Goal: Task Accomplishment & Management: Complete application form

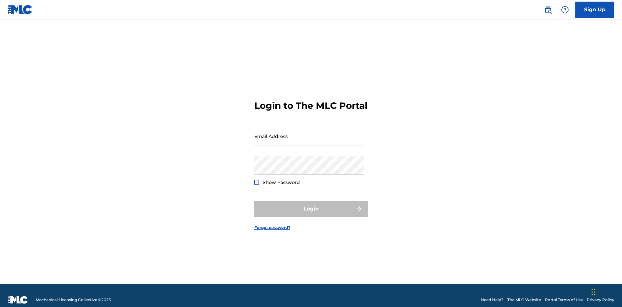
scroll to position [8, 0]
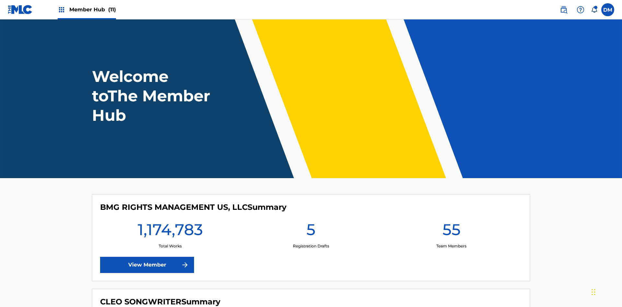
click at [92, 9] on span "Member Hub (11)" at bounding box center [92, 9] width 47 height 7
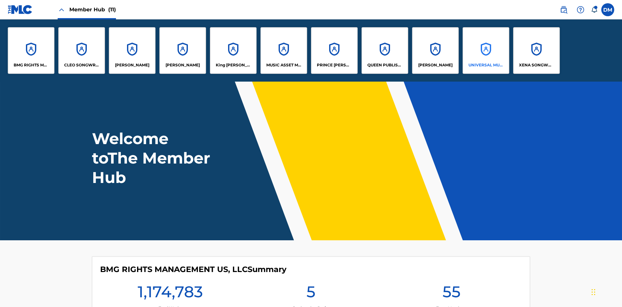
click at [486, 65] on p "UNIVERSAL MUSIC PUB GROUP" at bounding box center [486, 65] width 35 height 6
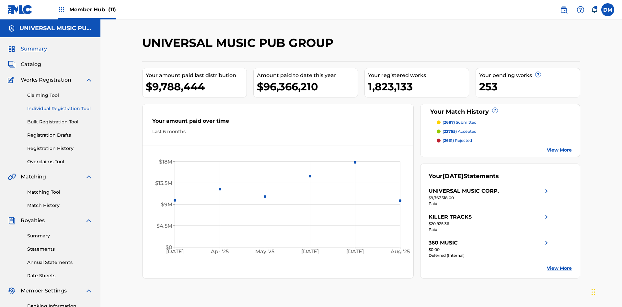
click at [60, 105] on link "Individual Registration Tool" at bounding box center [59, 108] width 65 height 7
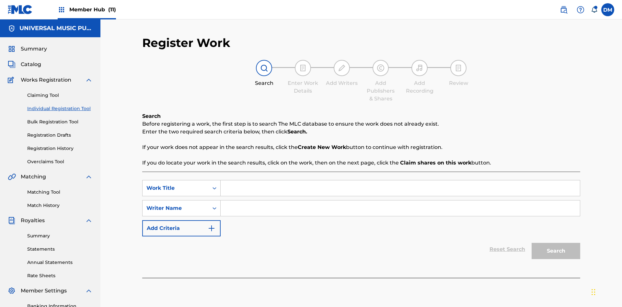
click at [400, 180] on input "Search Form" at bounding box center [400, 188] width 359 height 16
type input "My Favorite Dummy Music Work"
click at [400, 201] on input "Search Form" at bounding box center [400, 209] width 359 height 16
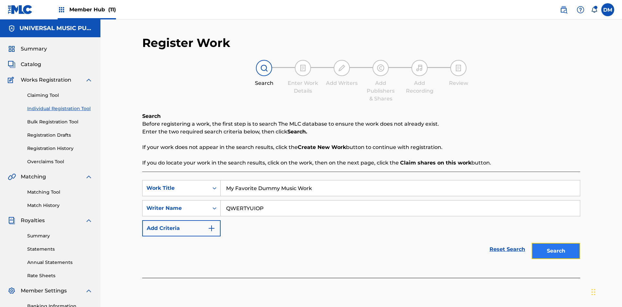
click at [556, 243] on button "Search" at bounding box center [556, 251] width 49 height 16
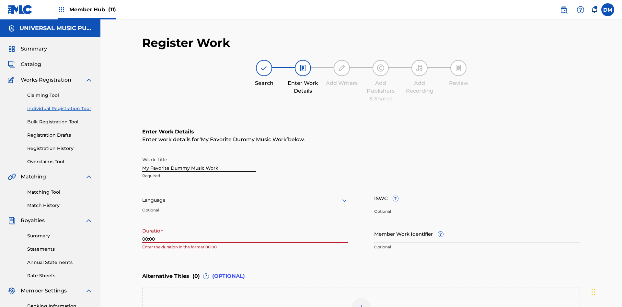
type input "00:00"
click at [344, 197] on icon at bounding box center [345, 201] width 8 height 8
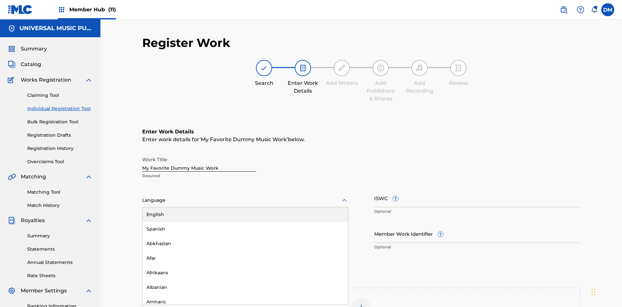
click at [477, 225] on input "Member Work Identifier ?" at bounding box center [477, 234] width 206 height 18
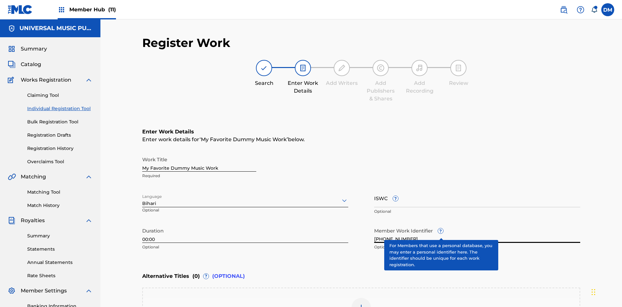
type input "2025.09.27.04"
click at [477, 189] on input "ISWC ?" at bounding box center [477, 198] width 206 height 18
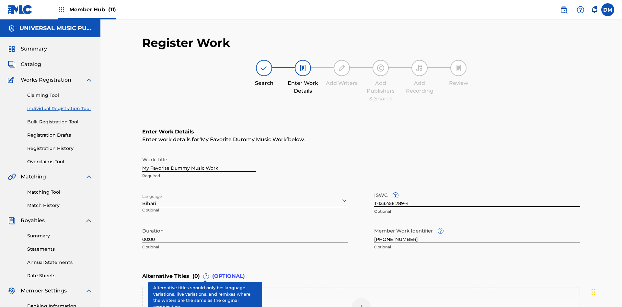
type input "T-123.456.789-4"
click at [361, 304] on img at bounding box center [361, 308] width 8 height 8
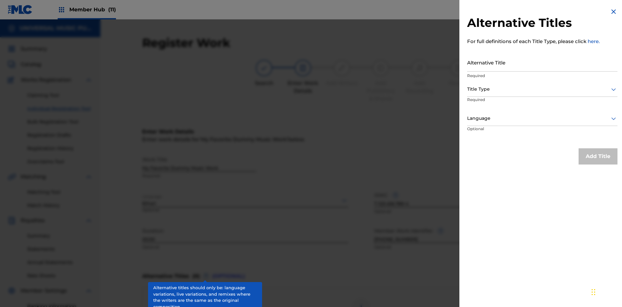
click at [542, 62] on input "Alternative Title" at bounding box center [542, 62] width 150 height 18
click at [542, 89] on div at bounding box center [542, 89] width 150 height 8
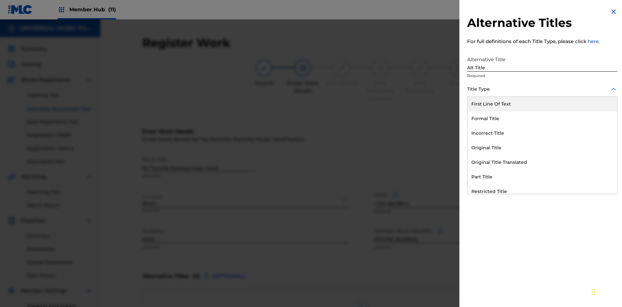
click at [542, 148] on div "Original Title" at bounding box center [543, 148] width 150 height 15
click at [542, 118] on div at bounding box center [542, 118] width 150 height 8
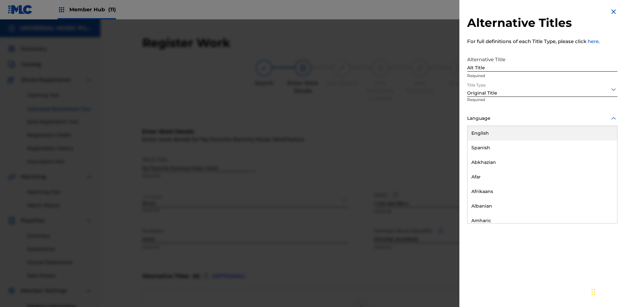
click at [598, 156] on button "Add Title" at bounding box center [598, 156] width 39 height 16
click at [361, 298] on div at bounding box center [361, 307] width 19 height 19
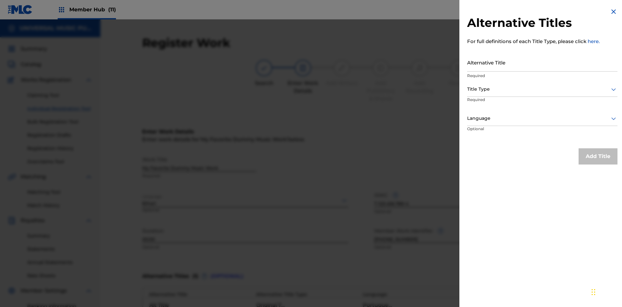
click at [542, 62] on input "Alternative Title" at bounding box center [542, 62] width 150 height 18
click at [542, 89] on div at bounding box center [542, 89] width 150 height 8
click at [542, 118] on div at bounding box center [542, 118] width 150 height 8
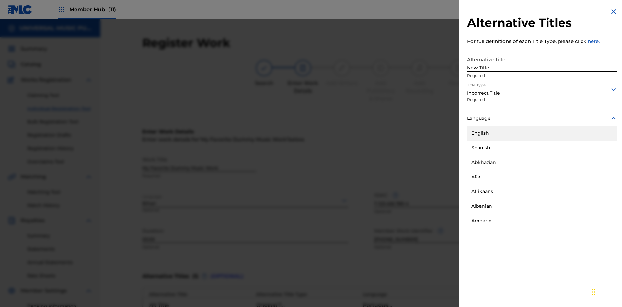
click at [542, 133] on div "English" at bounding box center [543, 133] width 150 height 15
click at [598, 156] on button "Add Title" at bounding box center [598, 156] width 39 height 16
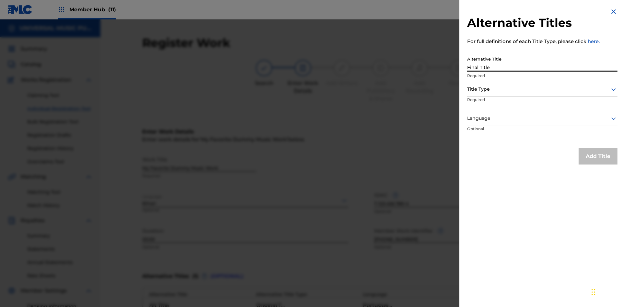
type input "Final Title"
click at [542, 89] on div at bounding box center [542, 89] width 150 height 8
click at [542, 118] on div at bounding box center [542, 118] width 150 height 8
click at [598, 156] on button "Add Title" at bounding box center [598, 156] width 39 height 16
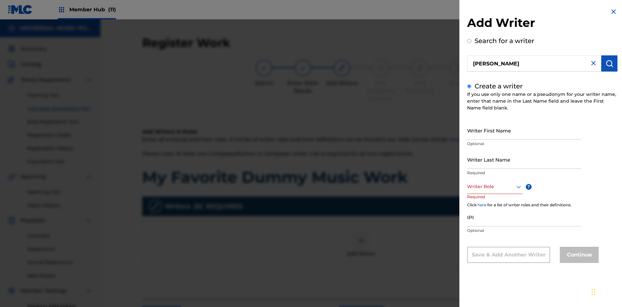
click at [524, 130] on input "Writer First Name" at bounding box center [524, 130] width 114 height 18
click at [524, 159] on input "Writer Last Name" at bounding box center [524, 159] width 114 height 18
click at [524, 217] on input "IPI" at bounding box center [524, 217] width 114 height 18
click at [494, 187] on div at bounding box center [494, 187] width 55 height 8
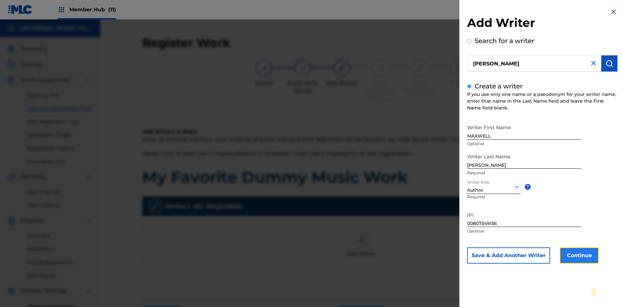
click at [578, 256] on button "Continue" at bounding box center [579, 256] width 39 height 16
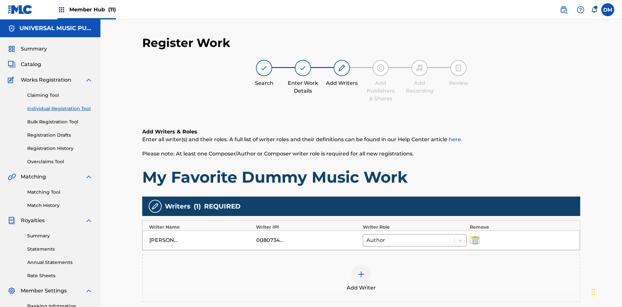
click at [474, 237] on img "submit" at bounding box center [475, 241] width 7 height 8
click at [361, 271] on img at bounding box center [361, 275] width 8 height 8
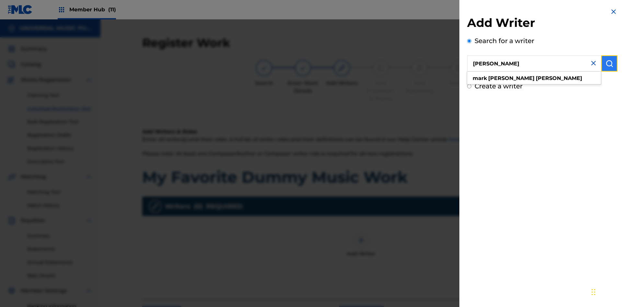
click at [610, 64] on img "submit" at bounding box center [610, 64] width 8 height 8
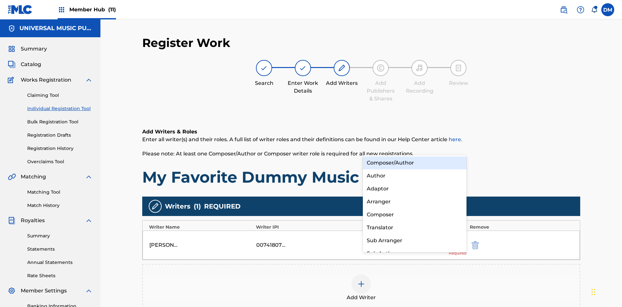
click at [414, 227] on div "Translator" at bounding box center [415, 227] width 104 height 13
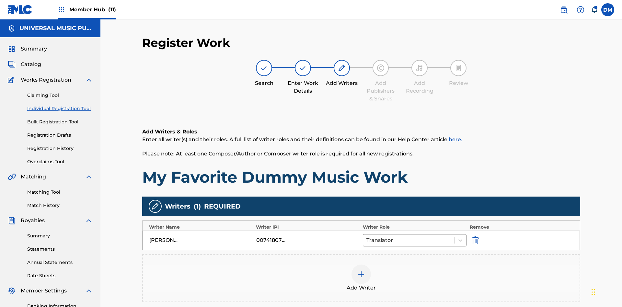
click at [361, 265] on div at bounding box center [361, 274] width 19 height 19
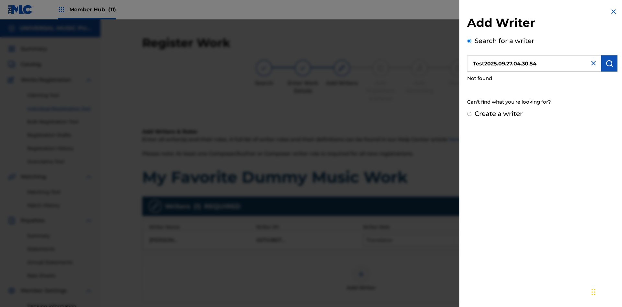
click at [470, 114] on input "Create a writer" at bounding box center [469, 114] width 4 height 4
radio input "false"
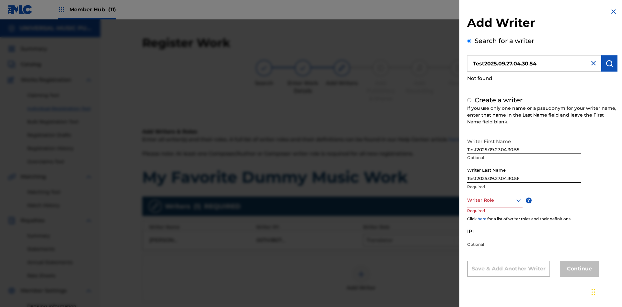
type input "Test2025.09.27.04.30.56"
click at [494, 200] on div at bounding box center [494, 200] width 55 height 8
radio input "false"
radio input "true"
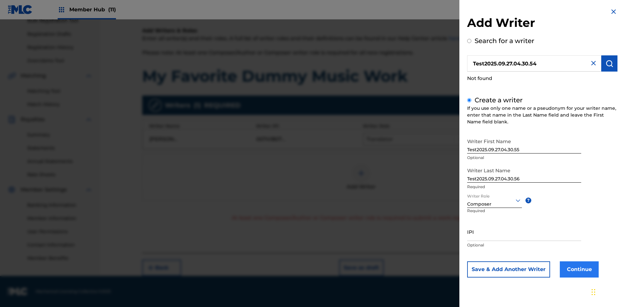
click at [524, 232] on input "IPI" at bounding box center [524, 232] width 114 height 18
click at [578, 269] on button "Continue" at bounding box center [579, 269] width 39 height 16
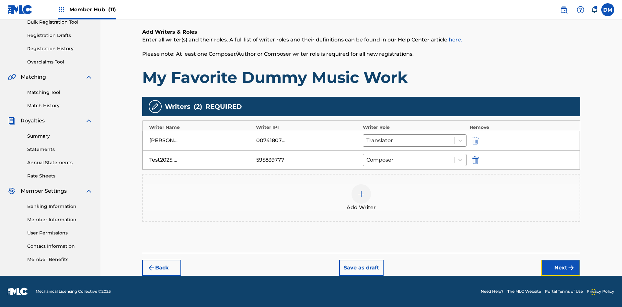
click at [561, 268] on button "Next" at bounding box center [560, 268] width 39 height 16
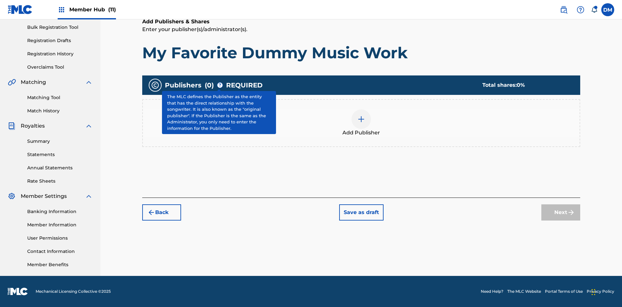
click at [361, 119] on img at bounding box center [361, 119] width 8 height 8
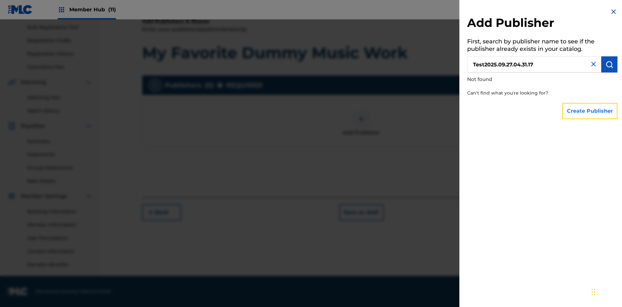
click at [590, 111] on button "Create Publisher" at bounding box center [590, 111] width 55 height 16
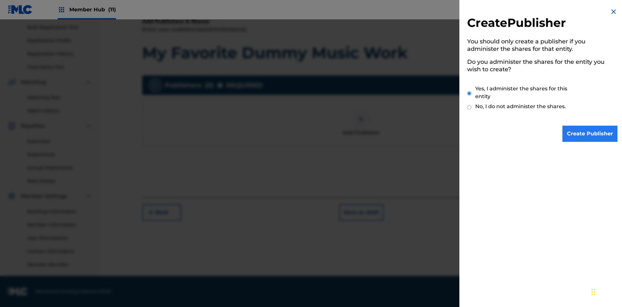
click at [470, 93] on input "Yes, I administer the shares for this entity" at bounding box center [469, 94] width 4 height 14
click at [590, 134] on input "Create Publisher" at bounding box center [590, 134] width 55 height 16
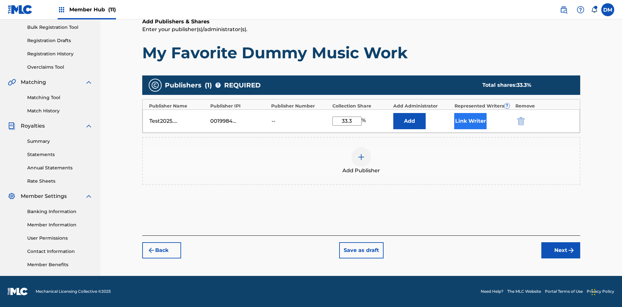
type input "33.3"
click at [471, 121] on button "Link Writer" at bounding box center [470, 121] width 32 height 16
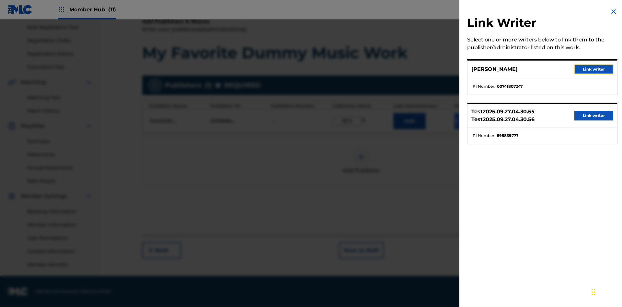
click at [594, 69] on button "Link writer" at bounding box center [594, 69] width 39 height 10
click at [471, 129] on button "Link Writer" at bounding box center [470, 121] width 32 height 16
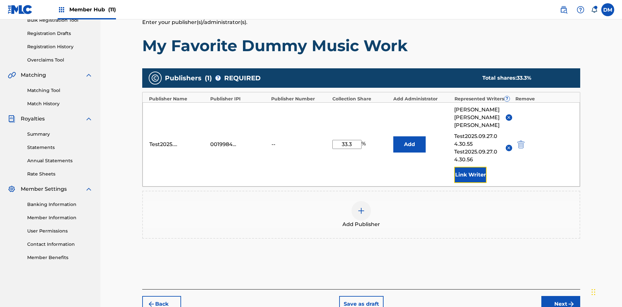
click at [471, 167] on button "Link Writer" at bounding box center [470, 175] width 32 height 16
click at [361, 207] on img at bounding box center [361, 211] width 8 height 8
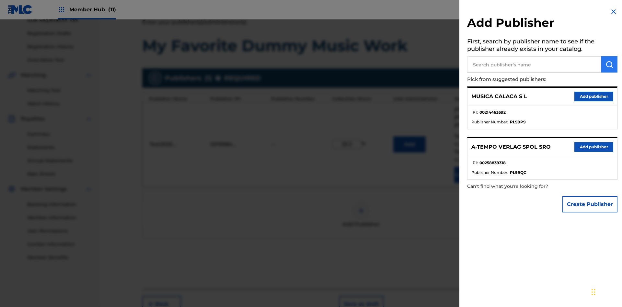
click at [534, 64] on input "text" at bounding box center [534, 64] width 134 height 16
type input "MUSICA CALACA S L"
click at [610, 64] on img "submit" at bounding box center [610, 65] width 8 height 8
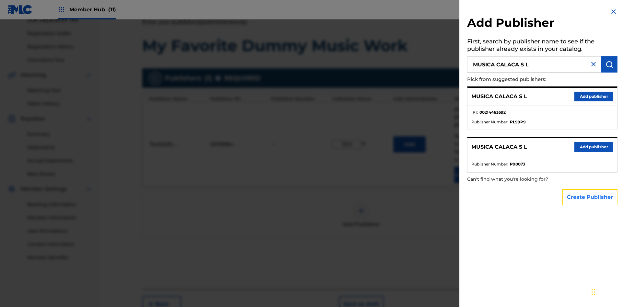
click at [590, 197] on button "Create Publisher" at bounding box center [590, 197] width 55 height 16
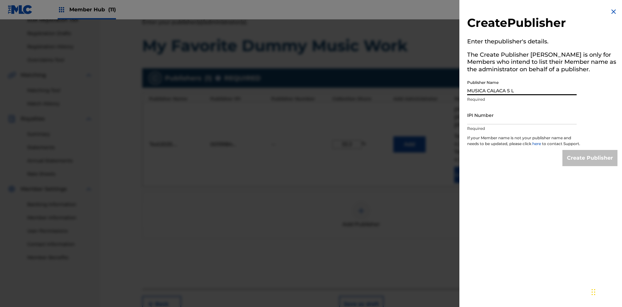
click at [522, 115] on input "IPI Number" at bounding box center [522, 115] width 110 height 18
click at [590, 164] on input "Create Publisher" at bounding box center [590, 158] width 55 height 16
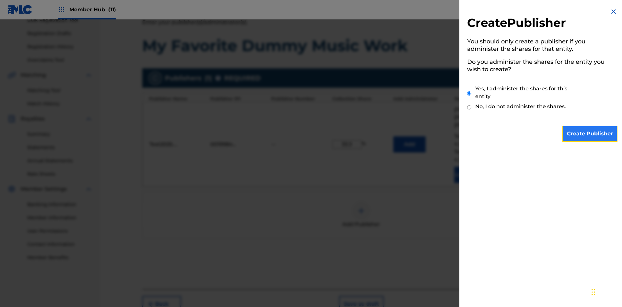
click at [590, 134] on input "Create Publisher" at bounding box center [590, 134] width 55 height 16
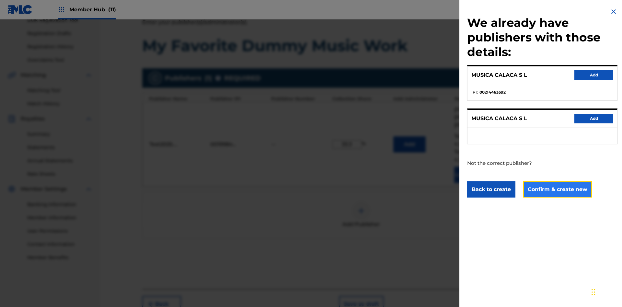
click at [557, 189] on button "Confirm & create new" at bounding box center [557, 189] width 69 height 16
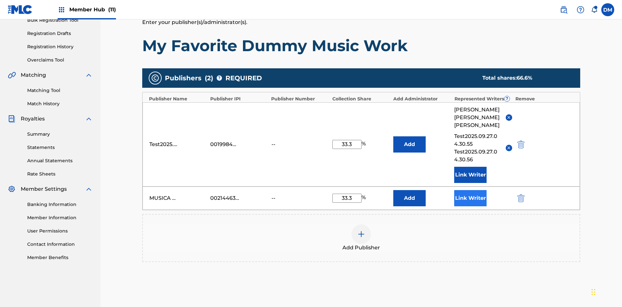
type input "33.3"
click at [471, 190] on button "Link Writer" at bounding box center [470, 198] width 32 height 16
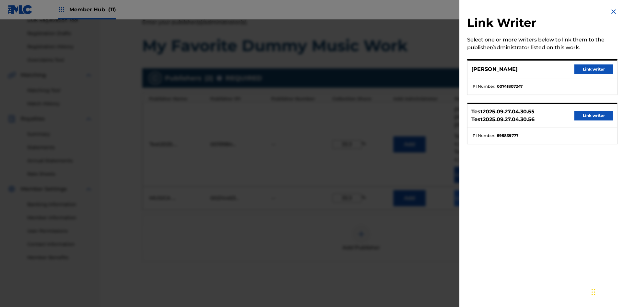
click at [594, 69] on button "Link writer" at bounding box center [594, 69] width 39 height 10
click at [471, 190] on button "Link Writer" at bounding box center [470, 198] width 32 height 16
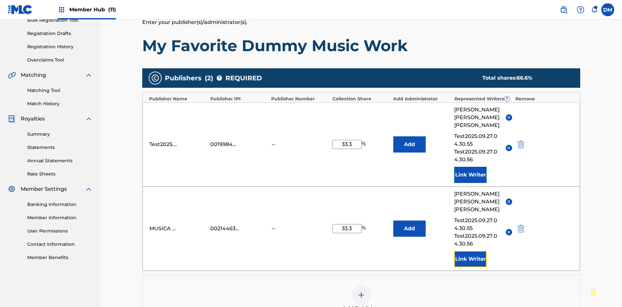
click at [471, 251] on button "Link Writer" at bounding box center [470, 259] width 32 height 16
click at [361, 291] on img at bounding box center [361, 295] width 8 height 8
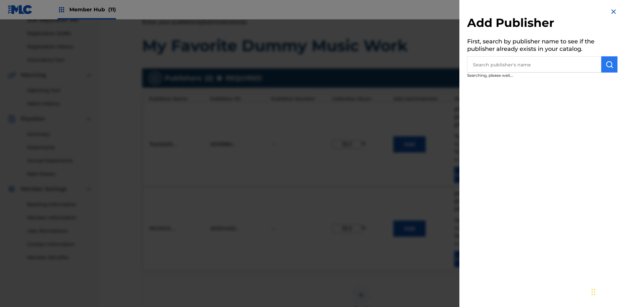
click at [534, 64] on input "text" at bounding box center [534, 64] width 134 height 16
type input "Test2025.09.27.04.32.05"
click at [610, 64] on img "submit" at bounding box center [610, 65] width 8 height 8
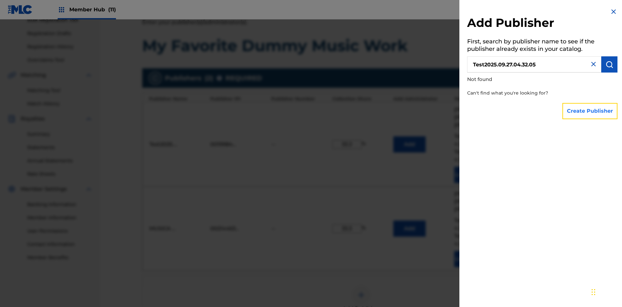
click at [590, 111] on button "Create Publisher" at bounding box center [590, 111] width 55 height 16
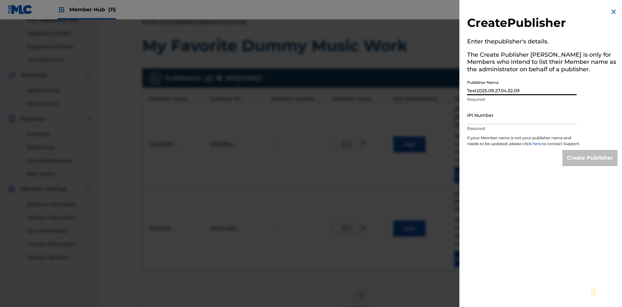
click at [522, 115] on input "IPI Number" at bounding box center [522, 115] width 110 height 18
click at [590, 164] on input "Create Publisher" at bounding box center [590, 158] width 55 height 16
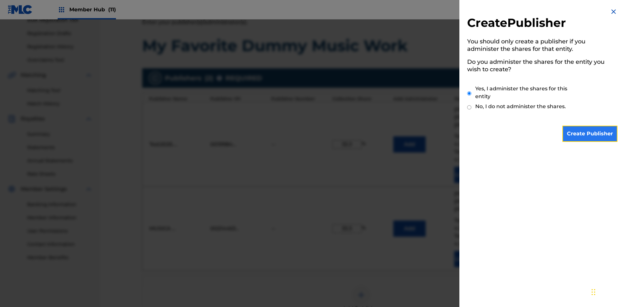
click at [590, 134] on input "Create Publisher" at bounding box center [590, 134] width 55 height 16
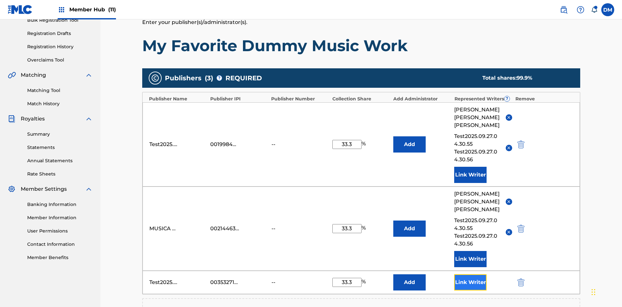
click at [471, 274] on button "Link Writer" at bounding box center [470, 282] width 32 height 16
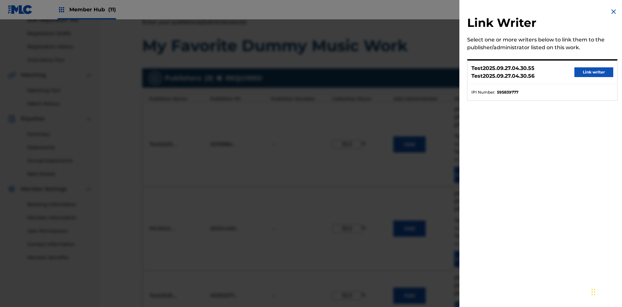
click at [594, 72] on button "Link writer" at bounding box center [594, 72] width 39 height 10
click at [471, 301] on button "Link Writer" at bounding box center [470, 309] width 32 height 16
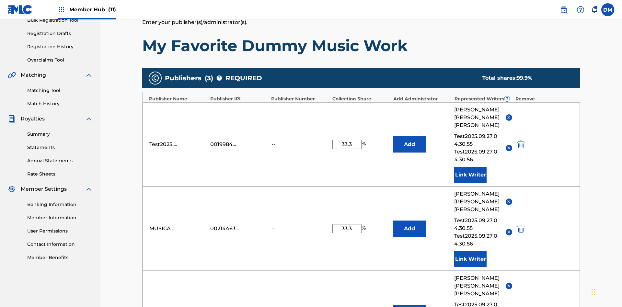
click at [520, 307] on img "submit" at bounding box center [520, 313] width 7 height 8
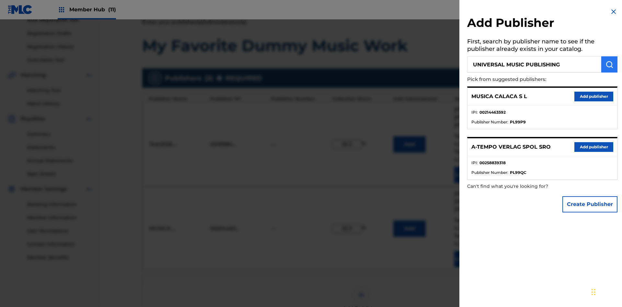
type input "UNIVERSAL MUSIC PUBLISHING"
click at [610, 64] on img "submit" at bounding box center [610, 65] width 8 height 8
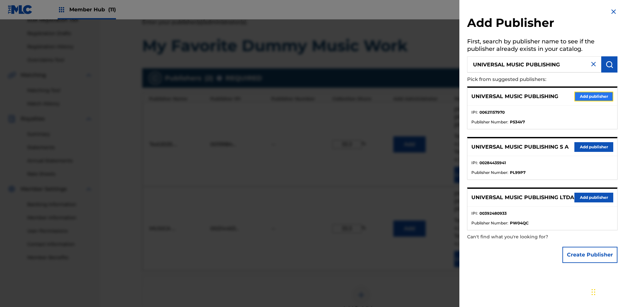
click at [594, 96] on button "Add publisher" at bounding box center [594, 97] width 39 height 10
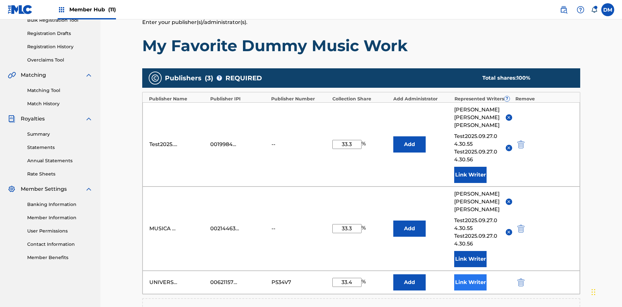
type input "33.4"
click at [471, 274] on button "Link Writer" at bounding box center [470, 282] width 32 height 16
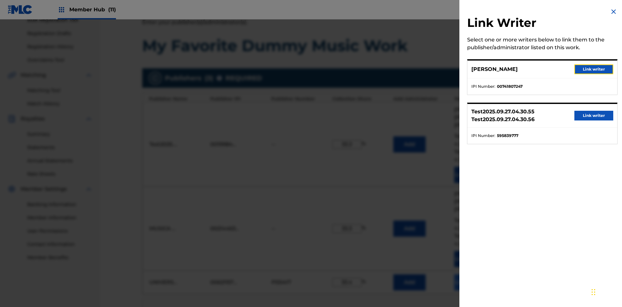
click at [594, 69] on button "Link writer" at bounding box center [594, 69] width 39 height 10
click at [471, 274] on button "Link Writer" at bounding box center [470, 282] width 32 height 16
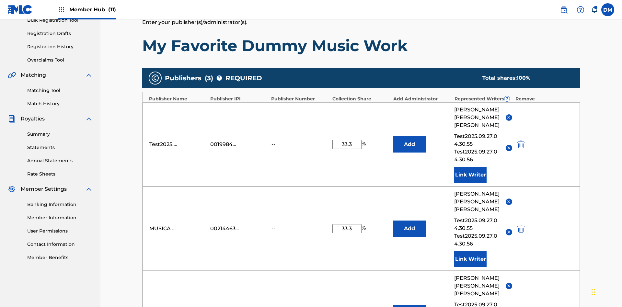
click at [410, 136] on button "Add" at bounding box center [409, 144] width 32 height 16
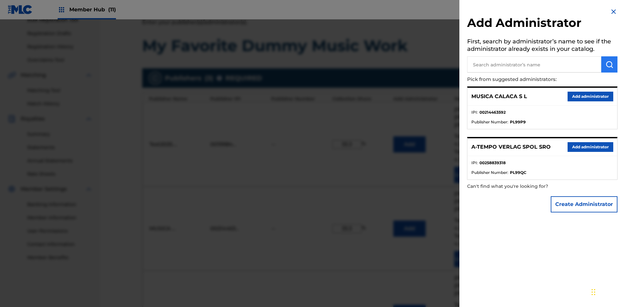
click at [534, 64] on input "text" at bounding box center [534, 64] width 134 height 16
click at [610, 64] on img "submit" at bounding box center [610, 65] width 8 height 8
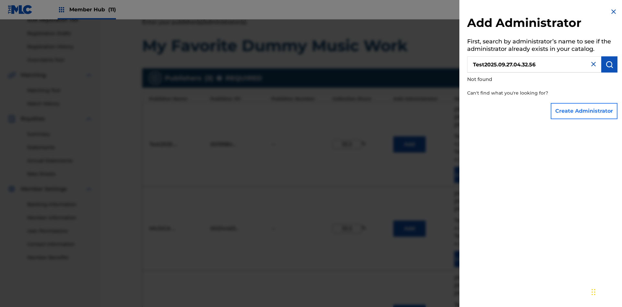
click at [585, 111] on button "Create Administrator" at bounding box center [584, 111] width 67 height 16
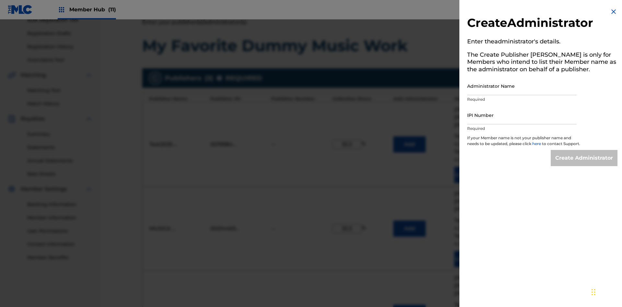
click at [522, 86] on input "Administrator Name" at bounding box center [522, 86] width 110 height 18
type input "Test2025.09.27.04.33.00"
click at [522, 115] on input "IPI Number" at bounding box center [522, 115] width 110 height 18
type input "00642005099"
click at [585, 164] on input "Create Administrator" at bounding box center [584, 158] width 67 height 16
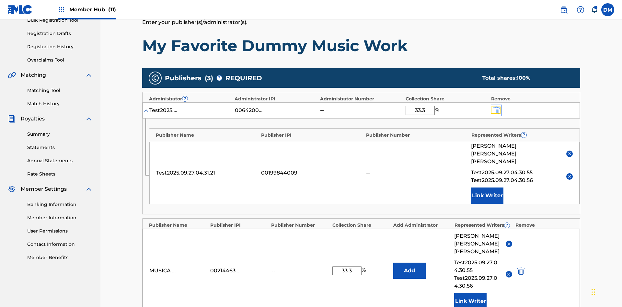
click at [496, 107] on img "submit" at bounding box center [496, 111] width 7 height 8
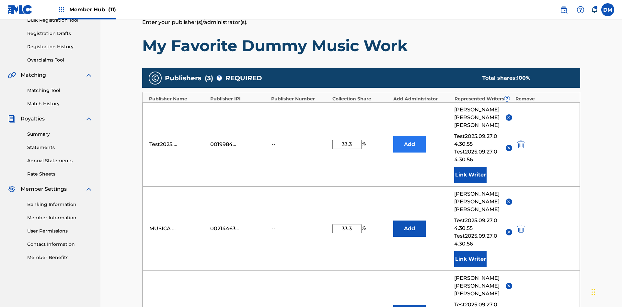
type input "33.3"
click at [410, 136] on button "Add" at bounding box center [409, 144] width 32 height 16
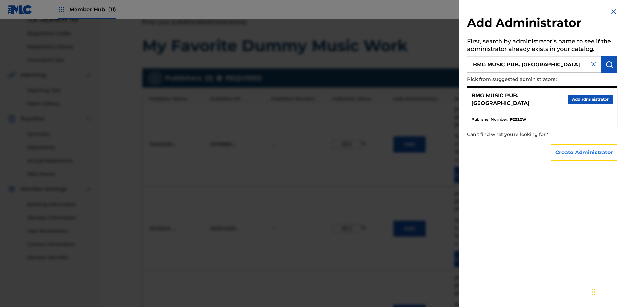
click at [585, 152] on button "Create Administrator" at bounding box center [584, 153] width 67 height 16
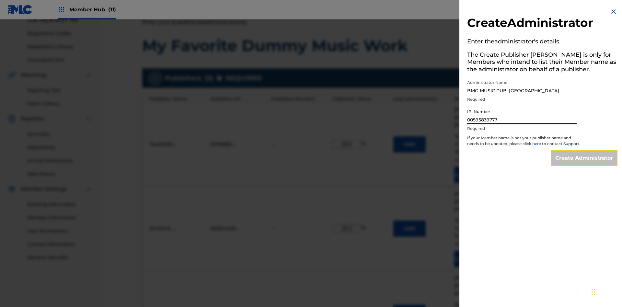
click at [585, 164] on input "Create Administrator" at bounding box center [584, 158] width 67 height 16
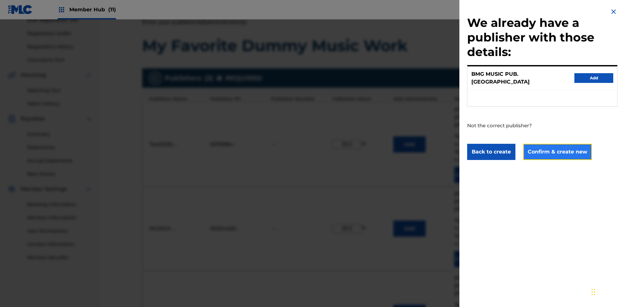
click at [557, 146] on button "Confirm & create new" at bounding box center [557, 152] width 69 height 16
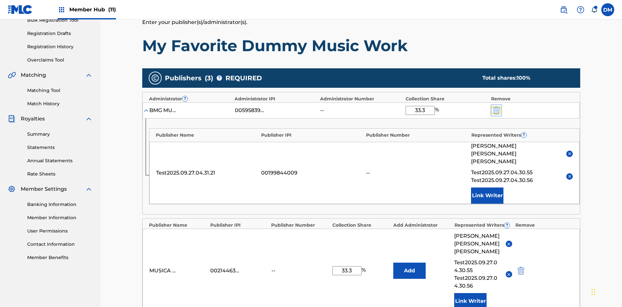
click at [496, 107] on img "submit" at bounding box center [496, 111] width 7 height 8
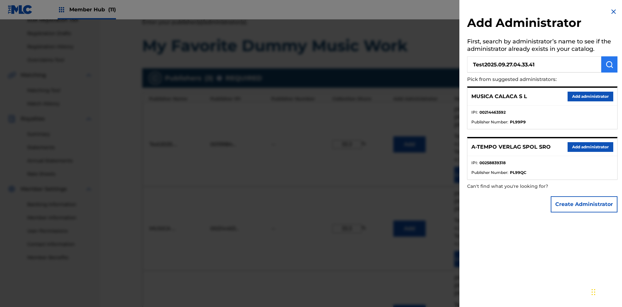
type input "Test2025.09.27.04.33.41"
click at [610, 64] on img "submit" at bounding box center [610, 65] width 8 height 8
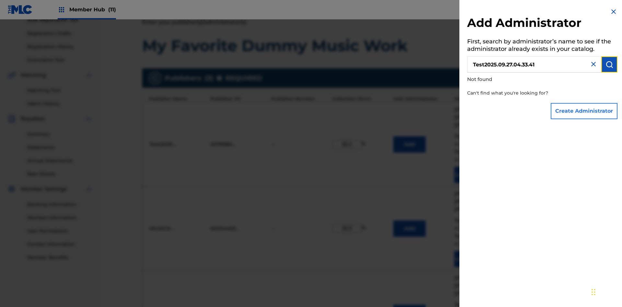
click at [585, 111] on button "Create Administrator" at bounding box center [584, 111] width 67 height 16
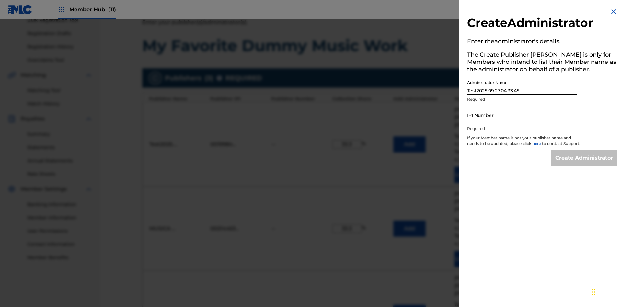
click at [522, 115] on input "IPI Number" at bounding box center [522, 115] width 110 height 18
click at [585, 164] on input "Create Administrator" at bounding box center [584, 158] width 67 height 16
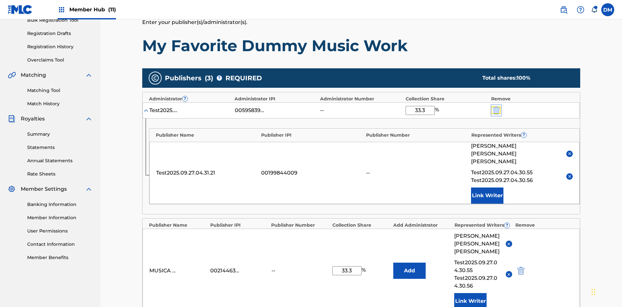
click at [496, 107] on img "submit" at bounding box center [496, 111] width 7 height 8
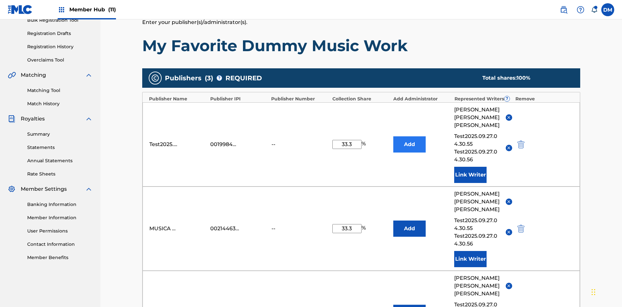
type input "33.3"
click at [410, 136] on button "Add" at bounding box center [409, 144] width 32 height 16
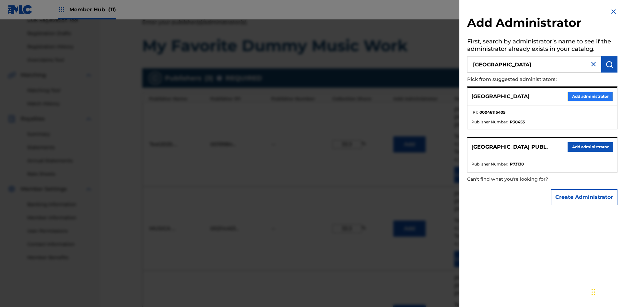
click at [590, 96] on button "Add administrator" at bounding box center [591, 97] width 46 height 10
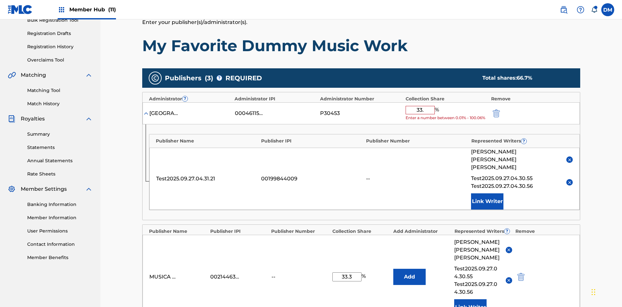
type input "33.3"
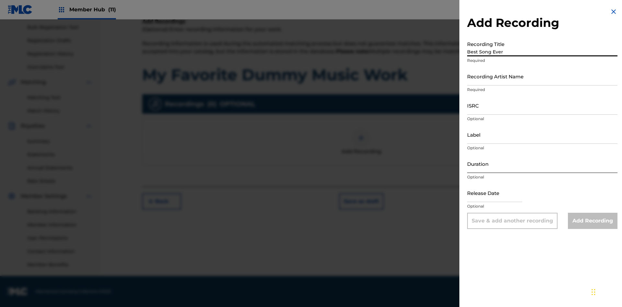
click at [542, 76] on input "Recording Artist Name" at bounding box center [542, 76] width 150 height 18
click at [542, 105] on input "ISRC" at bounding box center [542, 105] width 150 height 18
click at [542, 134] on input "Label" at bounding box center [542, 134] width 150 height 18
click at [542, 164] on input "Duration" at bounding box center [542, 164] width 150 height 18
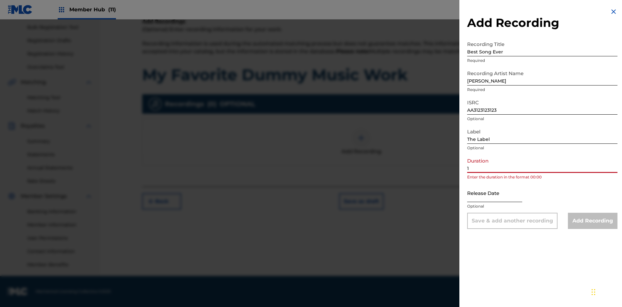
click at [542, 164] on input "1" at bounding box center [542, 164] width 150 height 18
click at [500, 193] on input "text" at bounding box center [494, 193] width 55 height 18
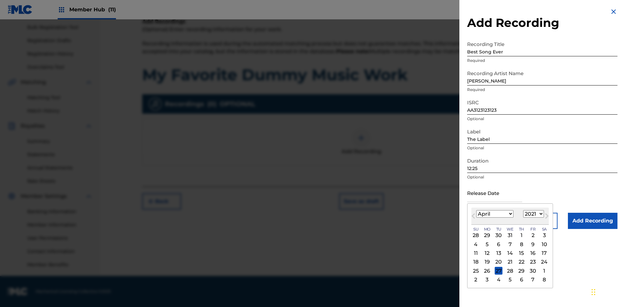
click at [521, 236] on div "1" at bounding box center [522, 236] width 8 height 8
click at [593, 221] on input "Add Recording" at bounding box center [593, 221] width 50 height 16
click at [361, 148] on div at bounding box center [361, 137] width 19 height 19
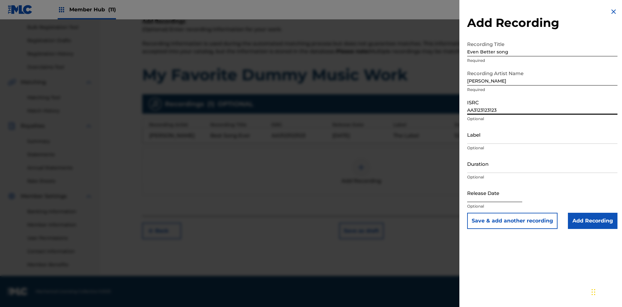
click at [542, 134] on input "Label" at bounding box center [542, 134] width 150 height 18
click at [542, 164] on input "Duration" at bounding box center [542, 164] width 150 height 18
click at [542, 164] on input "1" at bounding box center [542, 164] width 150 height 18
click at [500, 193] on input "text" at bounding box center [494, 193] width 55 height 18
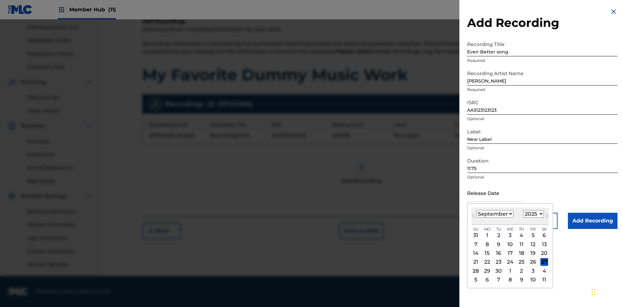
click at [494, 214] on select "January February March April May June July August September October November De…" at bounding box center [494, 213] width 37 height 7
click at [533, 214] on select "1900 1901 1902 1903 1904 1905 1906 1907 1908 1909 1910 1911 1912 1913 1914 1915…" at bounding box center [533, 213] width 21 height 7
click at [593, 221] on input "Add Recording" at bounding box center [593, 221] width 50 height 16
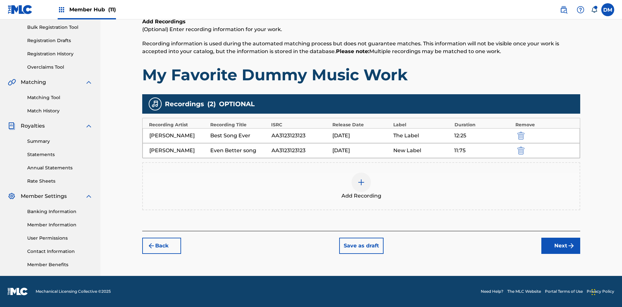
click at [520, 150] on img "submit" at bounding box center [520, 151] width 7 height 8
click at [361, 173] on div at bounding box center [361, 182] width 19 height 19
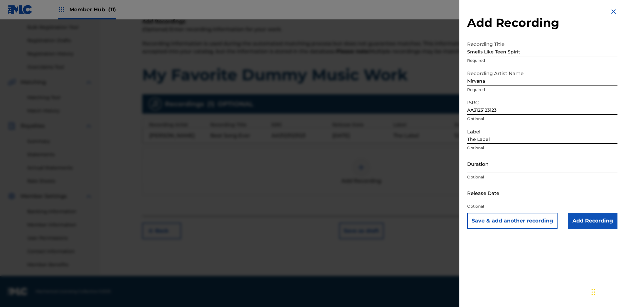
click at [542, 164] on input "Duration" at bounding box center [542, 164] width 150 height 18
click at [542, 164] on input "1" at bounding box center [542, 164] width 150 height 18
click at [500, 193] on input "text" at bounding box center [494, 193] width 55 height 18
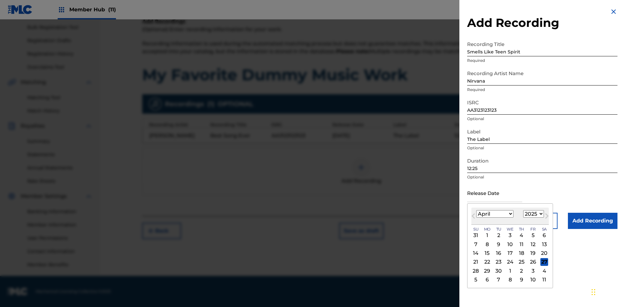
click at [533, 214] on select "1900 1901 1902 1903 1904 1905 1906 1907 1908 1909 1910 1911 1912 1913 1914 1915…" at bounding box center [533, 213] width 21 height 7
click at [521, 236] on div "1" at bounding box center [522, 236] width 8 height 8
click at [593, 221] on input "Add Recording" at bounding box center [593, 221] width 50 height 16
click at [561, 239] on button "Next" at bounding box center [560, 231] width 39 height 16
